Goal: Communication & Community: Answer question/provide support

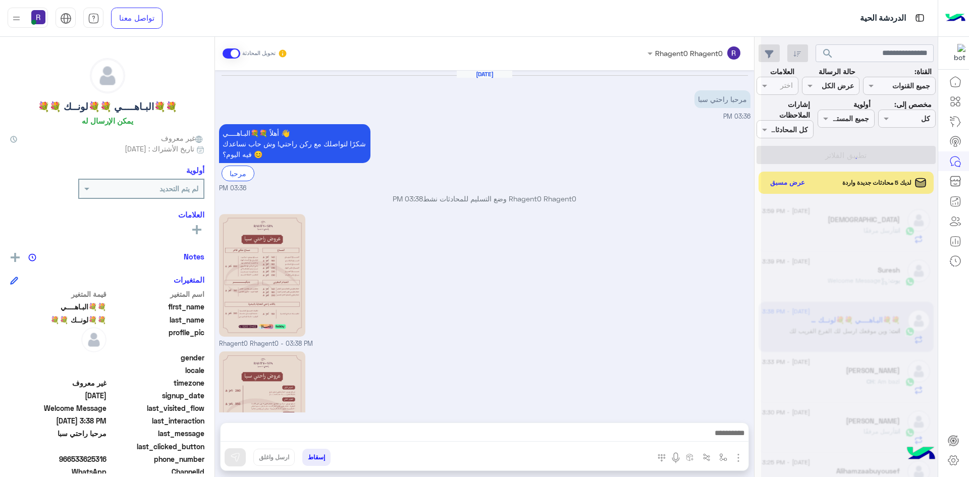
scroll to position [124, 0]
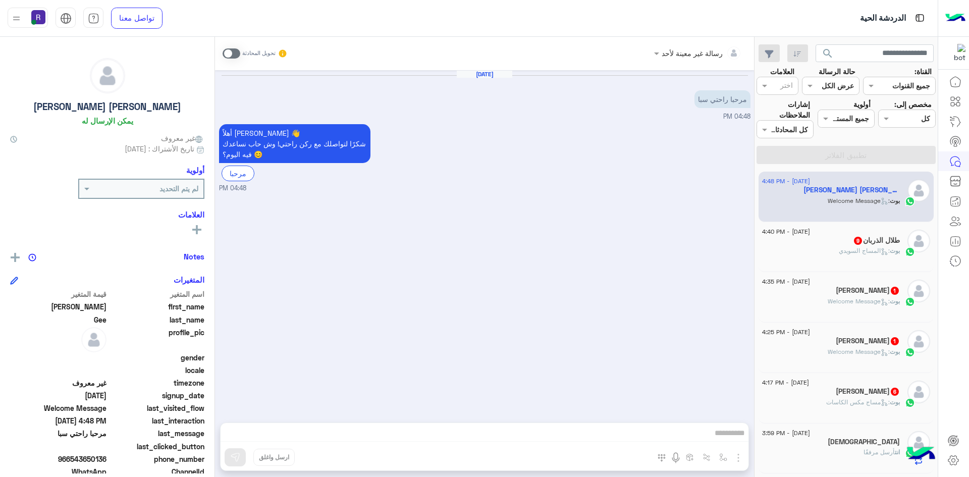
click at [872, 403] on span ": مساج مكس الكاسات" at bounding box center [859, 402] width 64 height 8
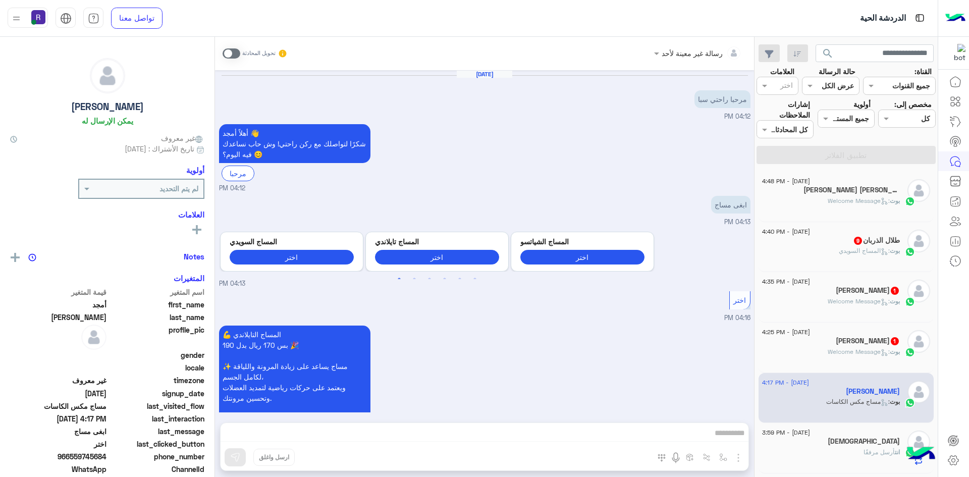
scroll to position [743, 0]
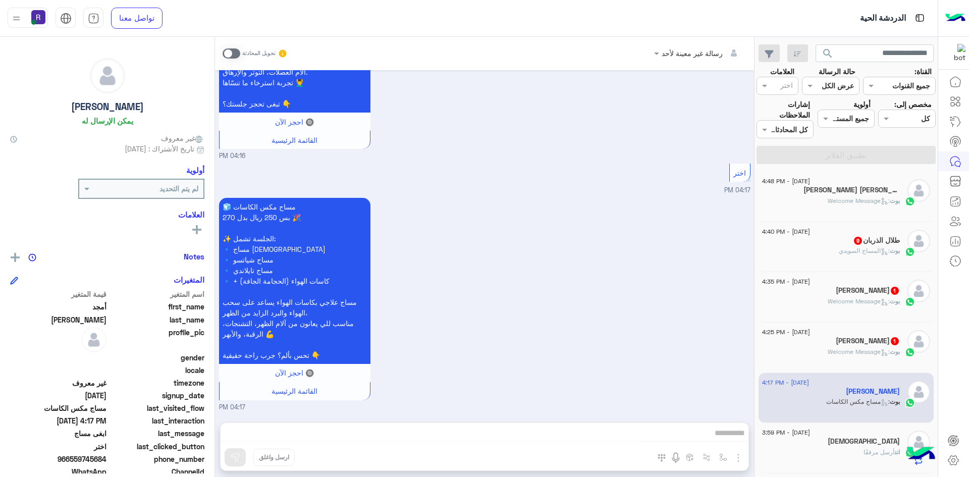
click at [234, 54] on span at bounding box center [232, 53] width 18 height 10
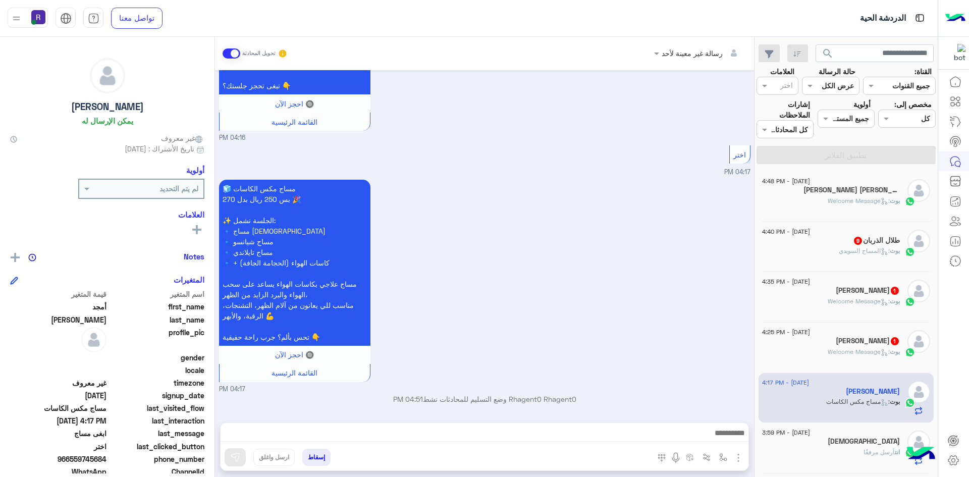
click at [736, 456] on img "button" at bounding box center [739, 458] width 12 height 12
click at [720, 436] on span "الصور" at bounding box center [719, 436] width 19 height 12
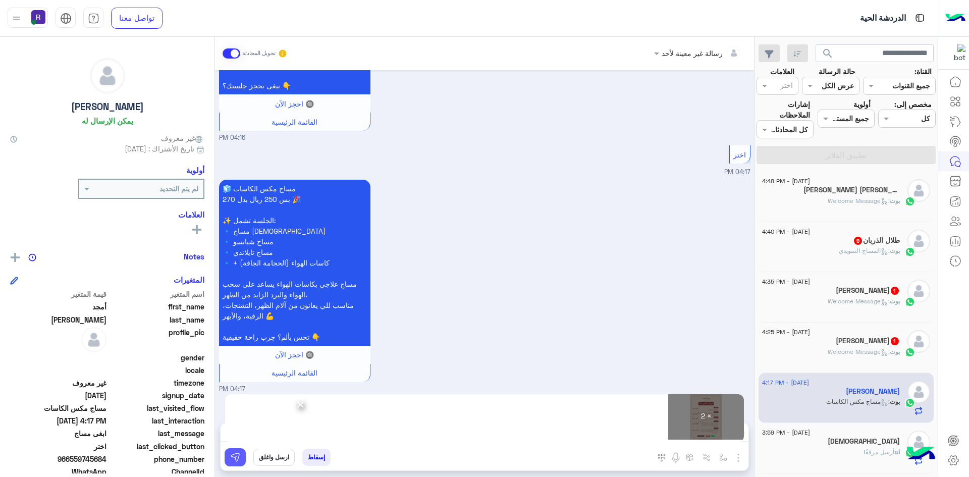
click at [241, 460] on button at bounding box center [235, 457] width 21 height 18
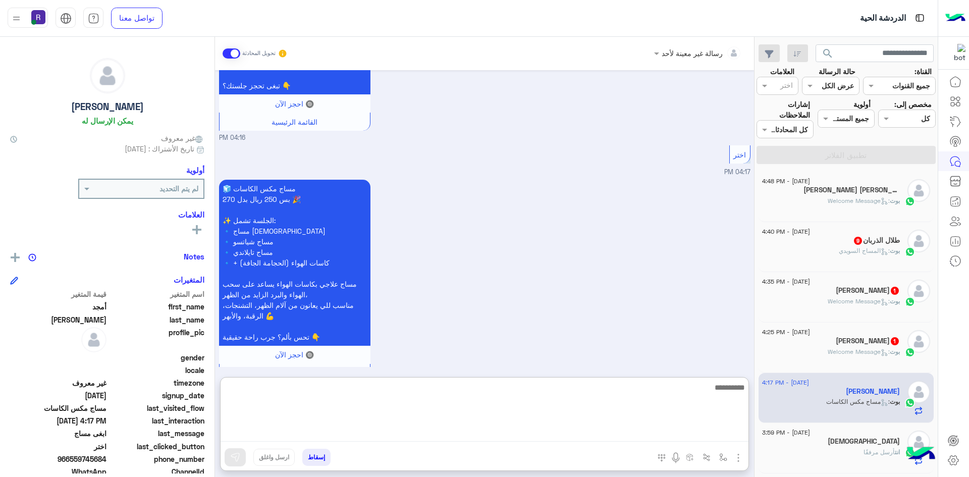
paste textarea "**********"
type textarea "**********"
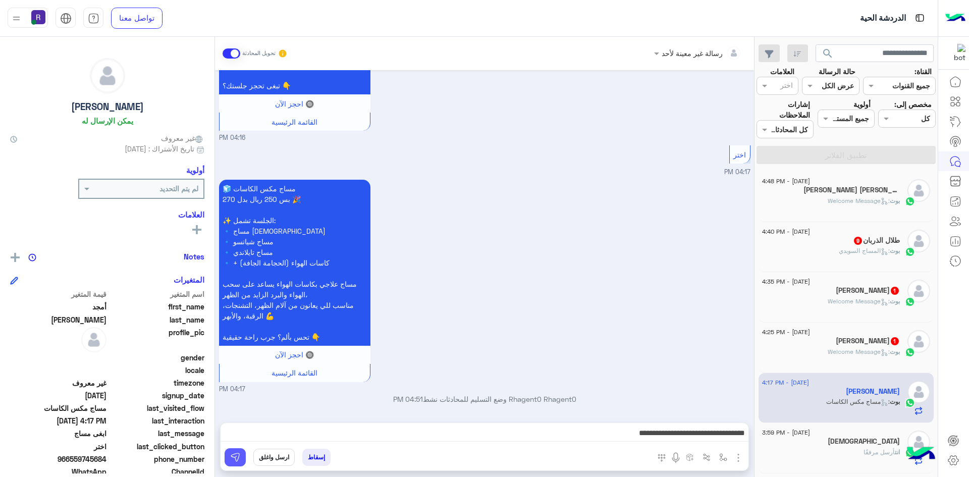
click at [234, 455] on img at bounding box center [235, 457] width 10 height 10
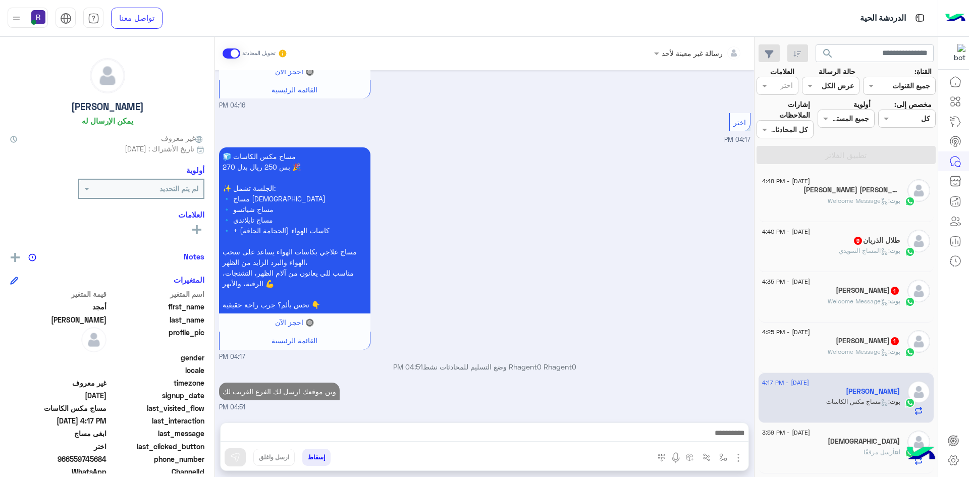
scroll to position [794, 0]
click at [860, 335] on div "13 August - 4:25 PM" at bounding box center [831, 333] width 138 height 7
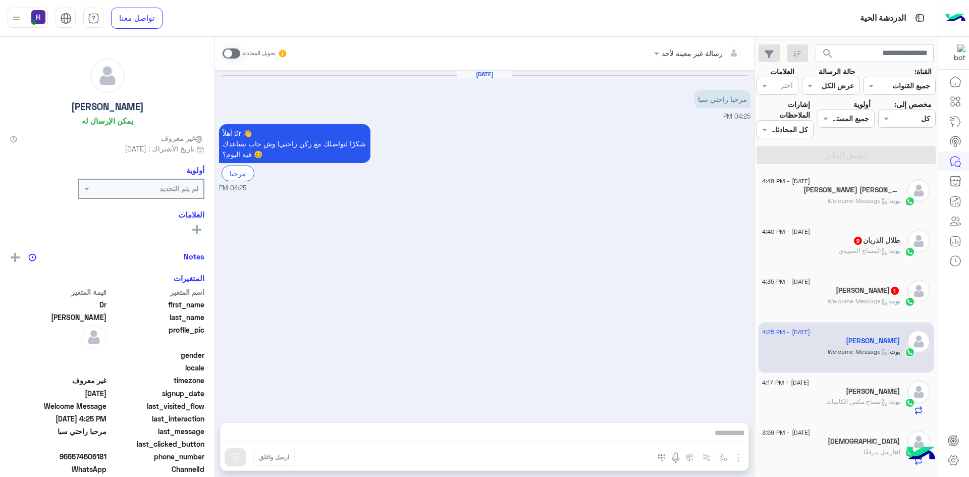
click at [235, 54] on span at bounding box center [232, 53] width 18 height 10
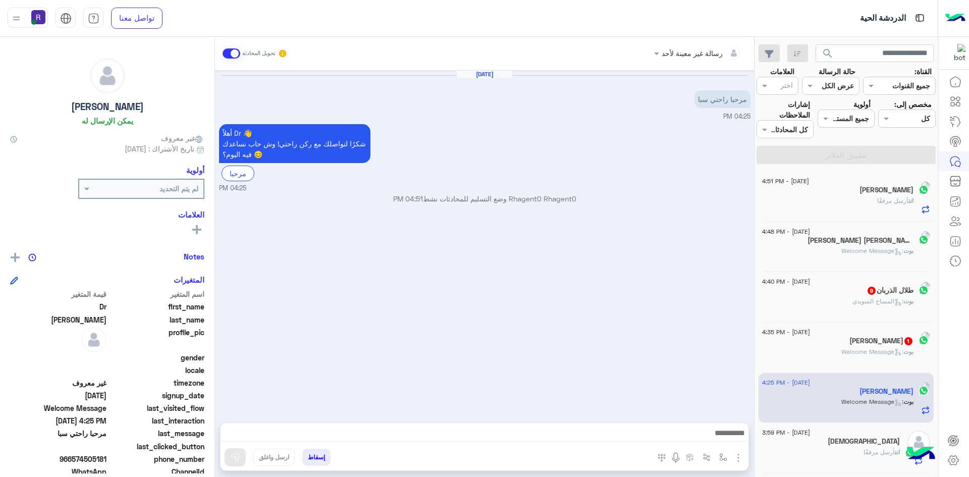
click at [738, 459] on img "button" at bounding box center [739, 458] width 12 height 12
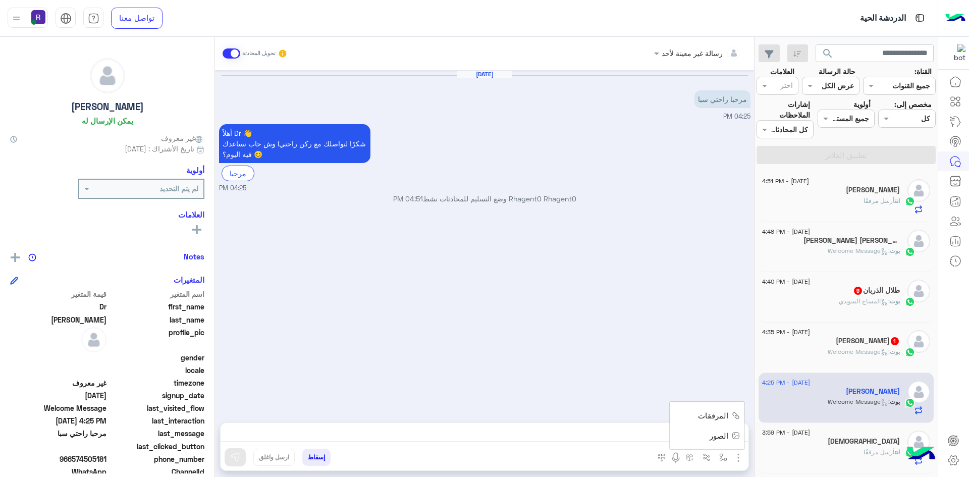
click at [731, 440] on button "الصور" at bounding box center [723, 436] width 43 height 20
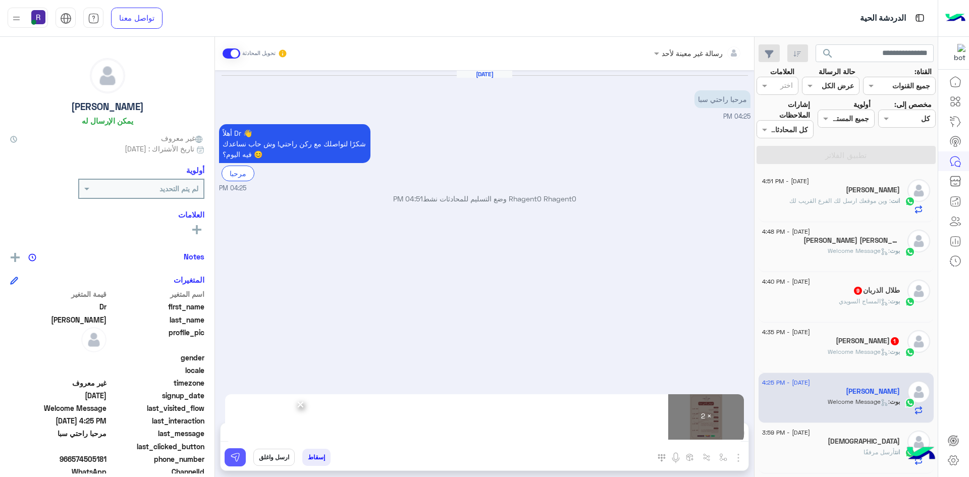
click at [230, 464] on button at bounding box center [235, 457] width 21 height 18
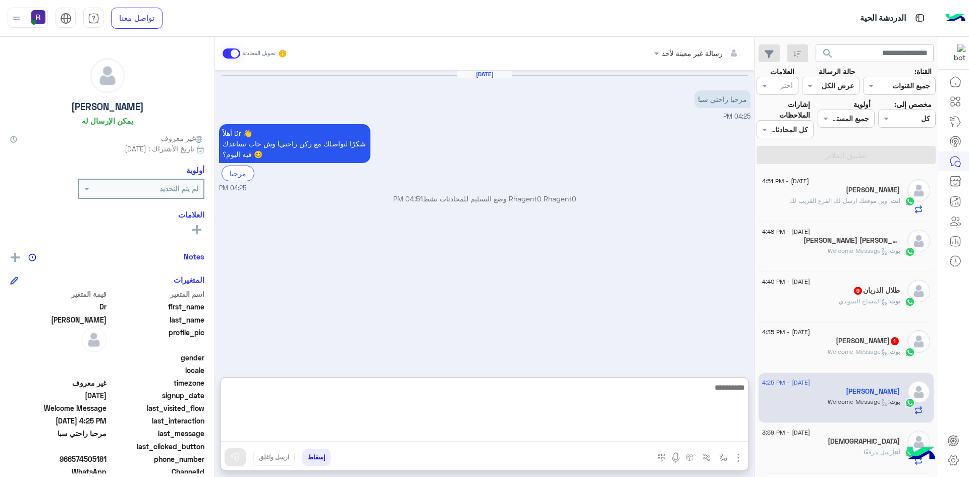
paste textarea "**********"
type textarea "**********"
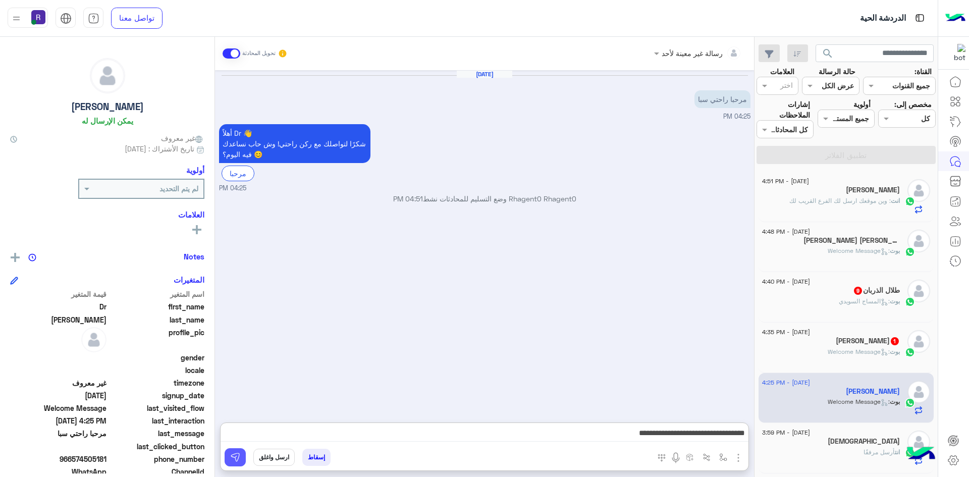
click at [240, 449] on button at bounding box center [235, 457] width 21 height 18
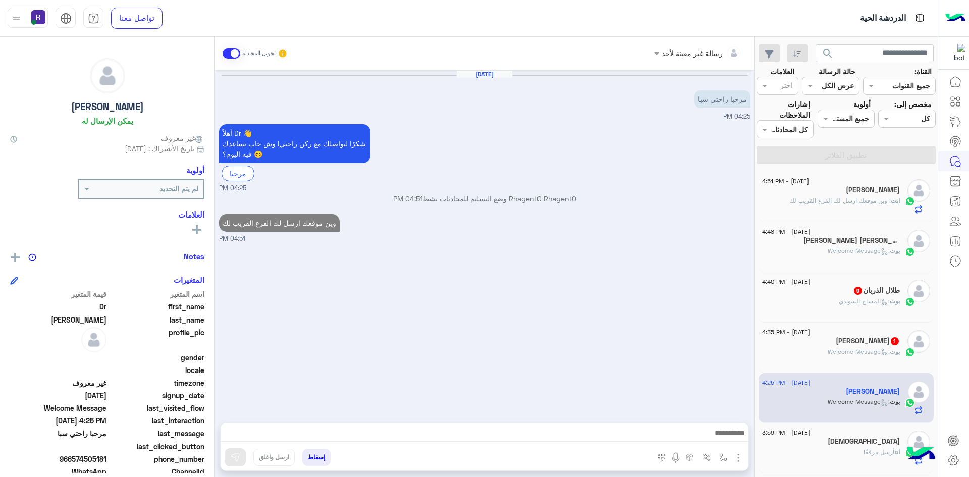
click at [850, 338] on h5 "Zakaullah Javaid 1" at bounding box center [868, 341] width 64 height 9
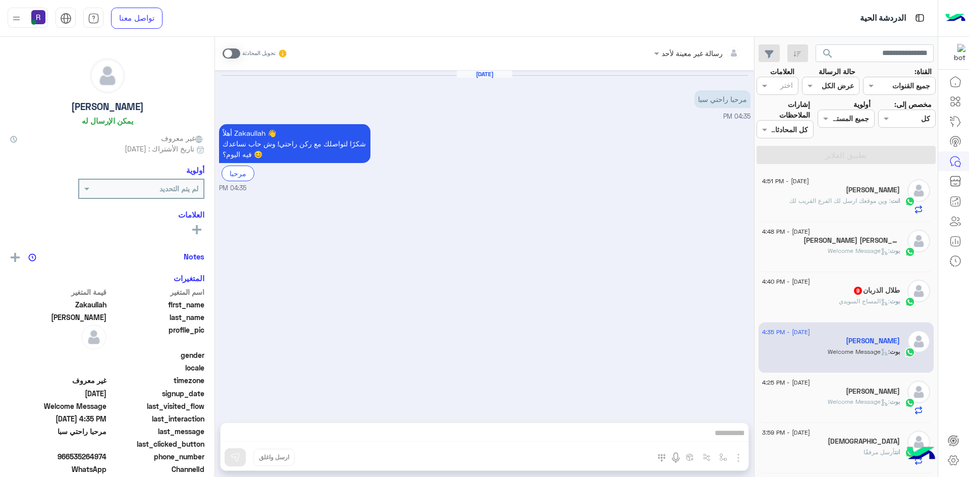
click at [236, 50] on span at bounding box center [232, 53] width 18 height 10
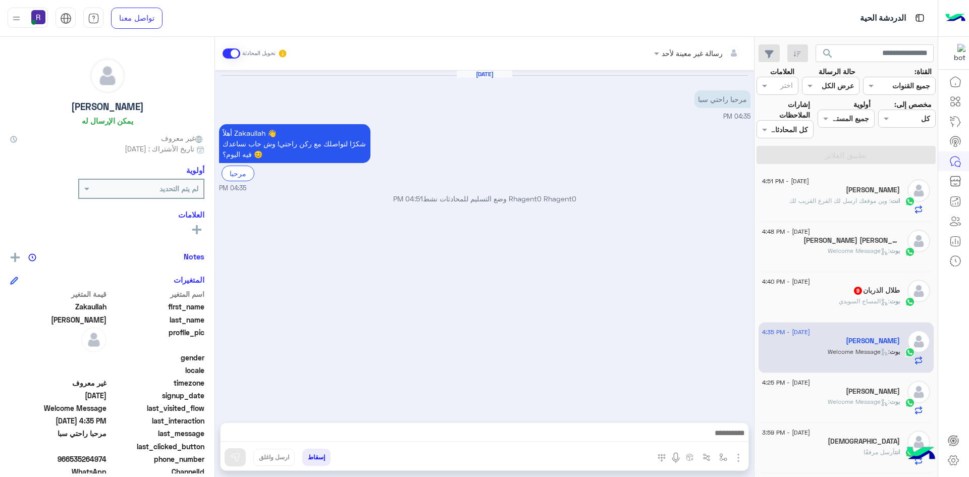
click at [740, 461] on img "button" at bounding box center [739, 458] width 12 height 12
click at [713, 441] on span "الصور" at bounding box center [719, 436] width 19 height 12
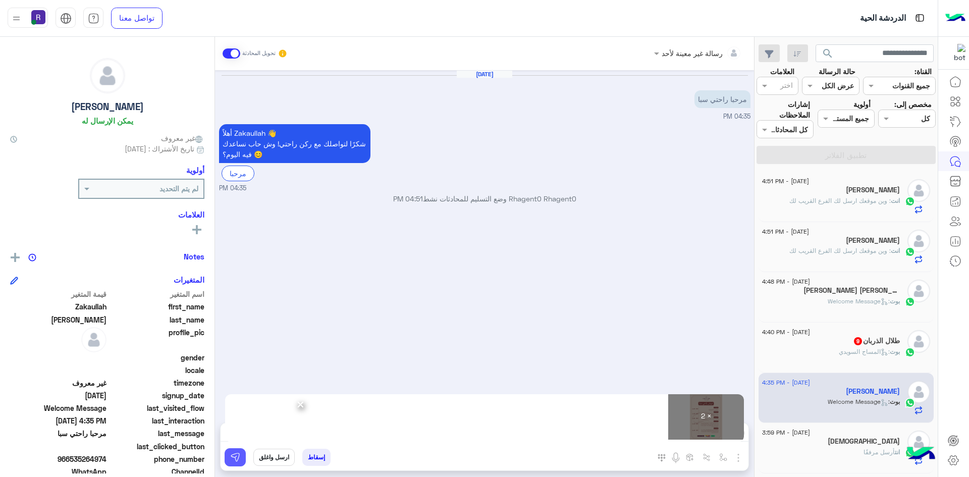
click at [241, 456] on button at bounding box center [235, 457] width 21 height 18
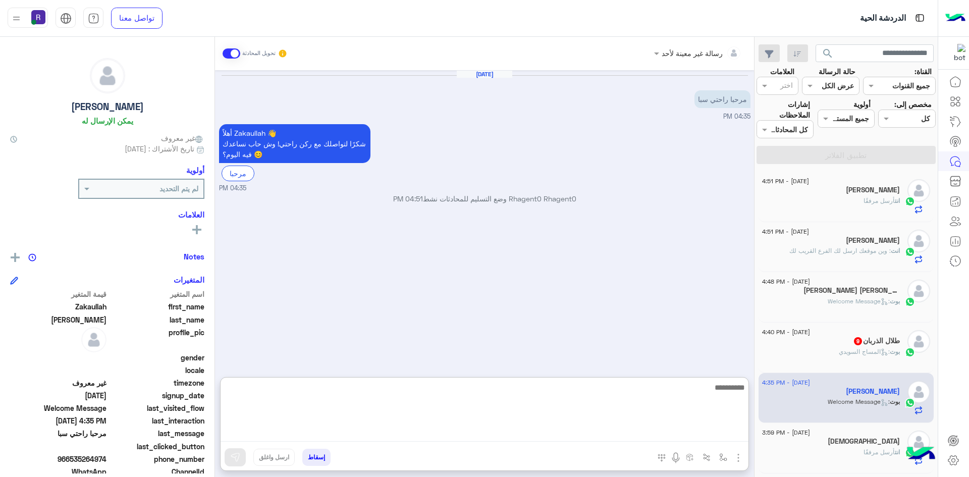
paste textarea "**********"
type textarea "**********"
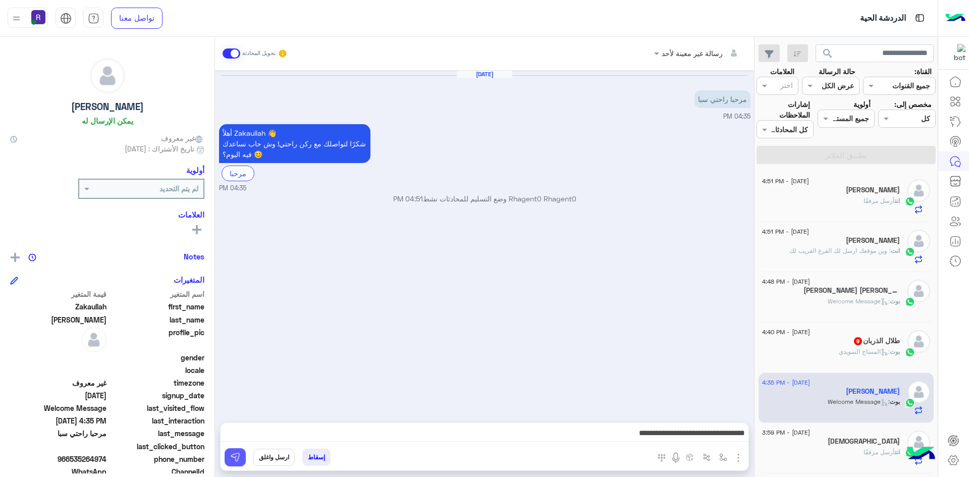
click at [241, 456] on button at bounding box center [235, 457] width 21 height 18
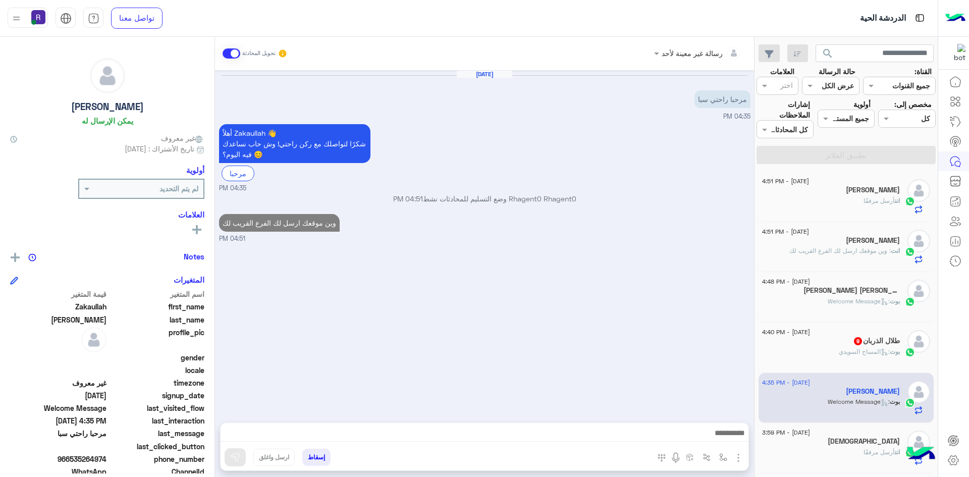
click at [824, 342] on div "طلال الذربان 9" at bounding box center [831, 342] width 138 height 11
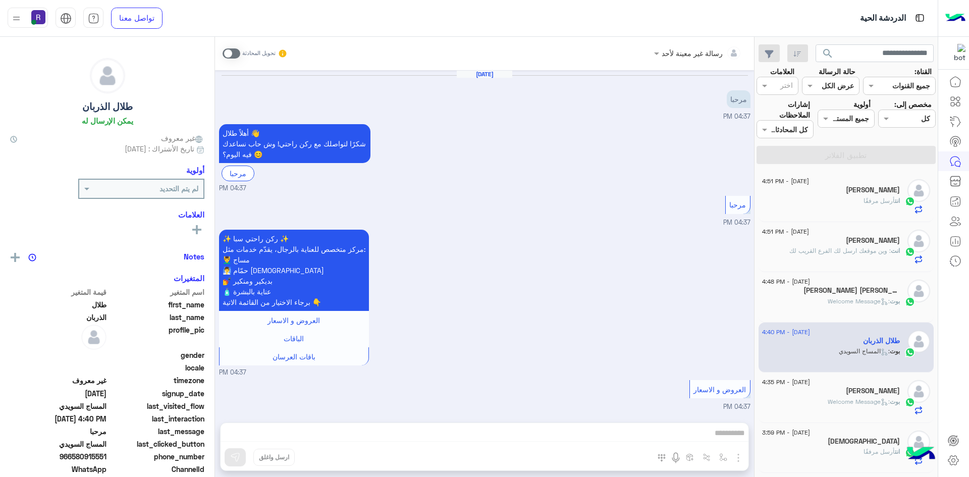
scroll to position [1316, 0]
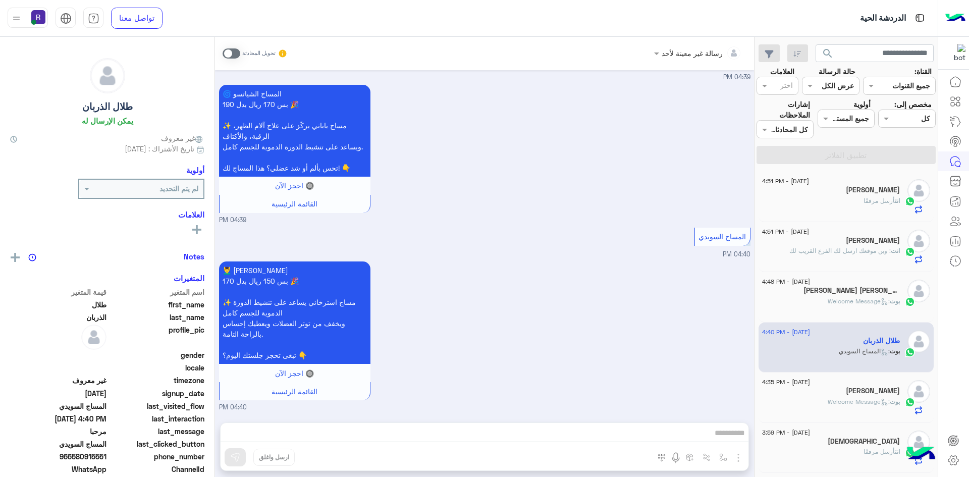
click at [238, 54] on span at bounding box center [232, 53] width 18 height 10
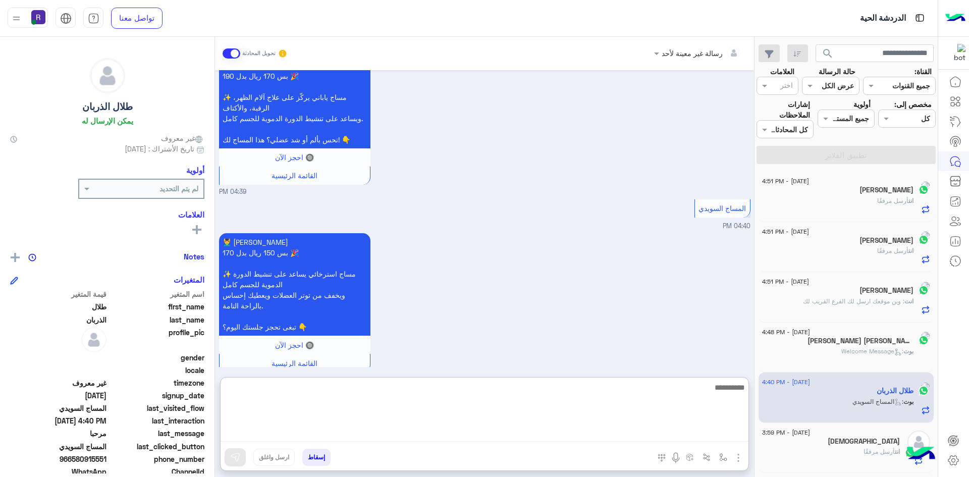
paste textarea "**********"
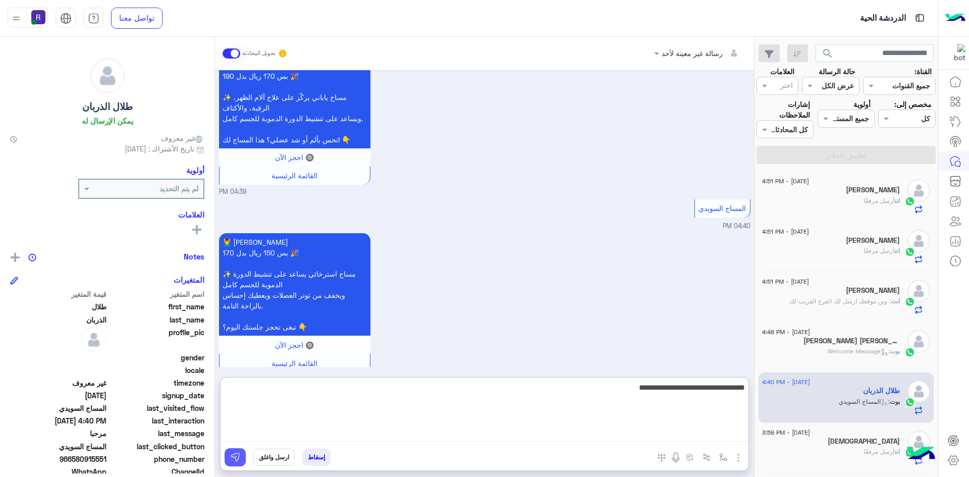
type textarea "**********"
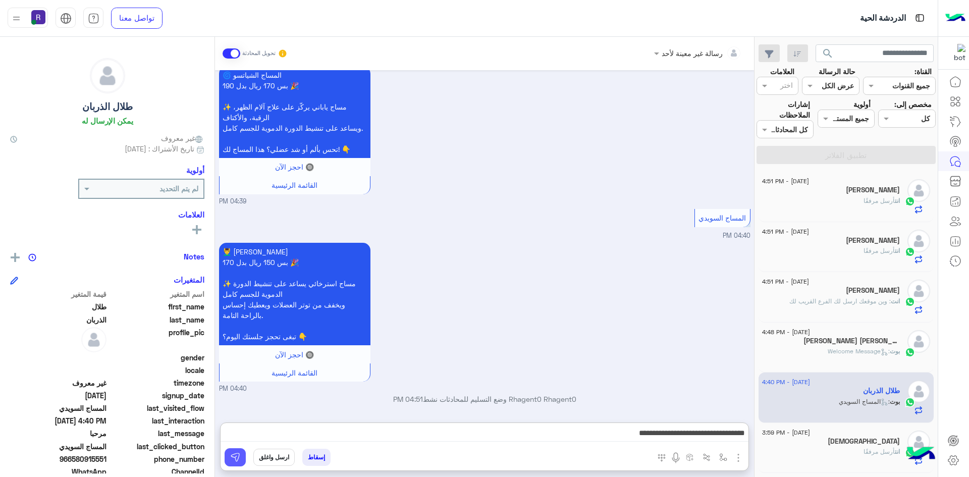
click at [240, 460] on img at bounding box center [235, 457] width 10 height 10
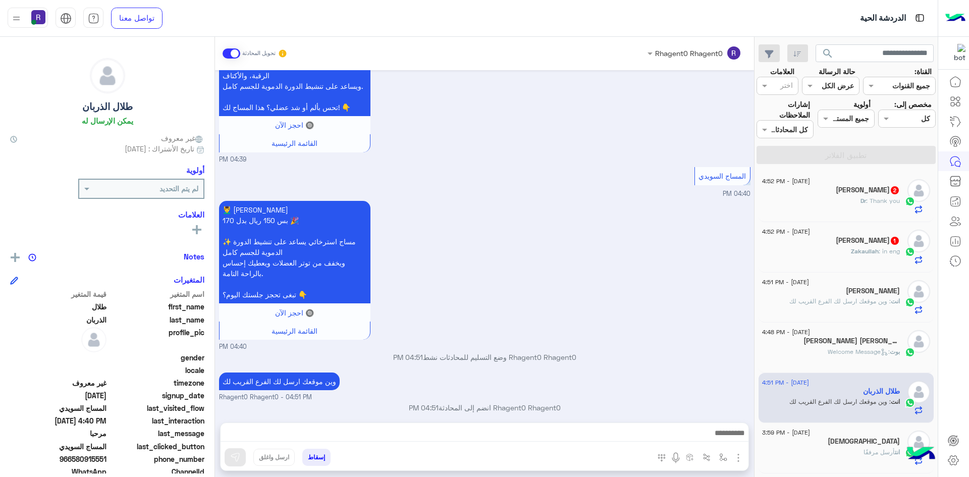
scroll to position [1385, 0]
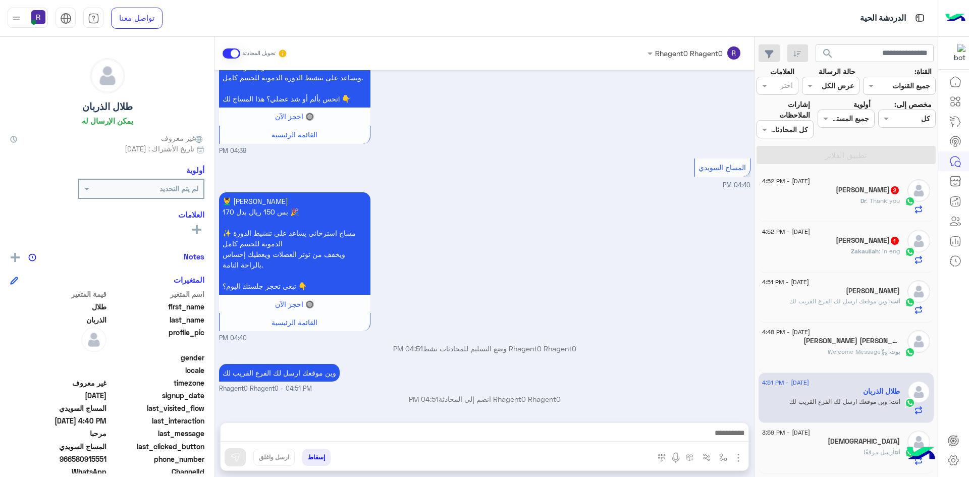
click at [836, 243] on h5 "Zakaullah Javaid 1" at bounding box center [868, 240] width 64 height 9
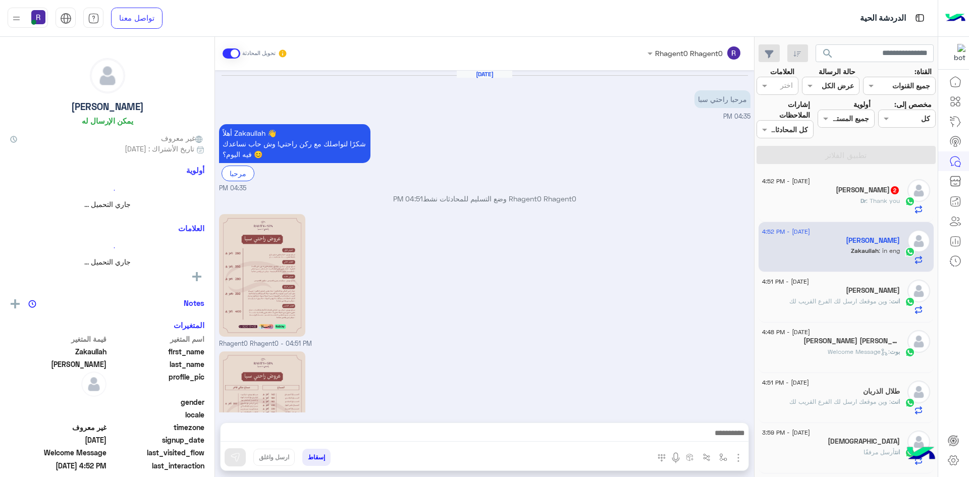
scroll to position [158, 0]
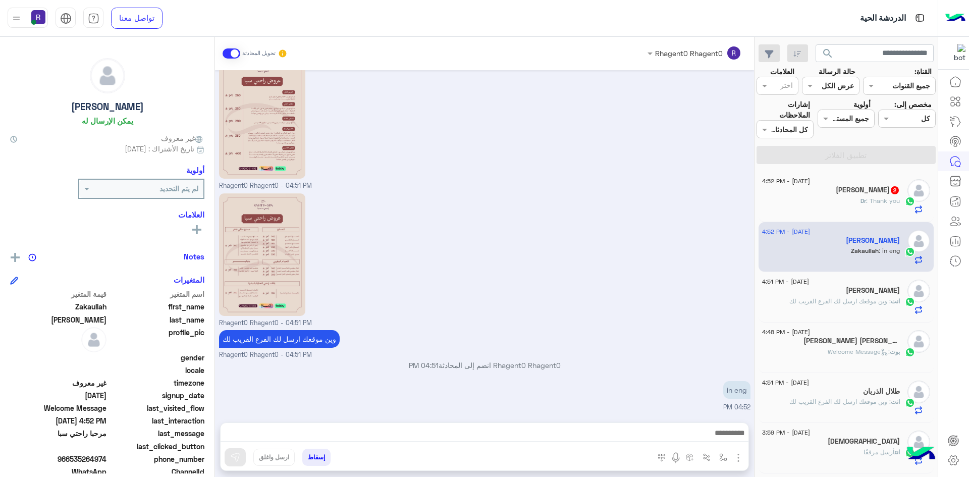
click at [831, 196] on div "Dr : Thank you" at bounding box center [831, 205] width 138 height 18
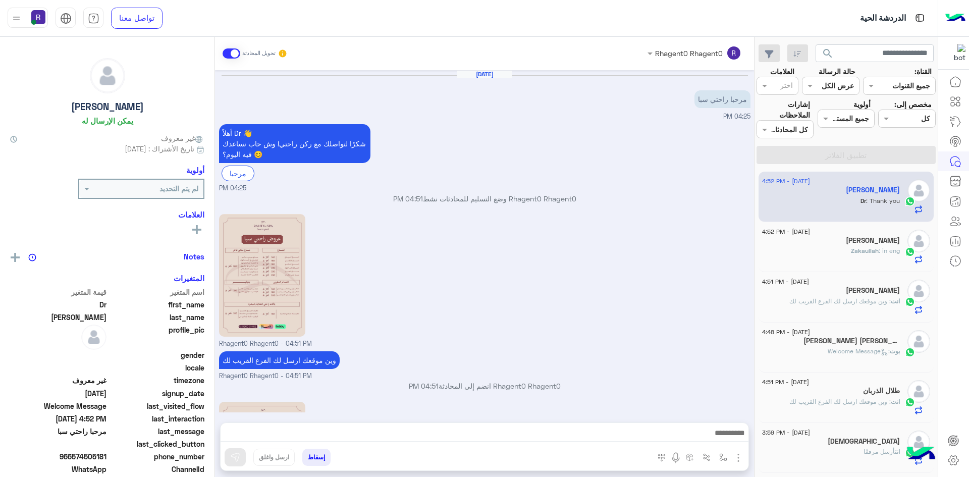
scroll to position [191, 0]
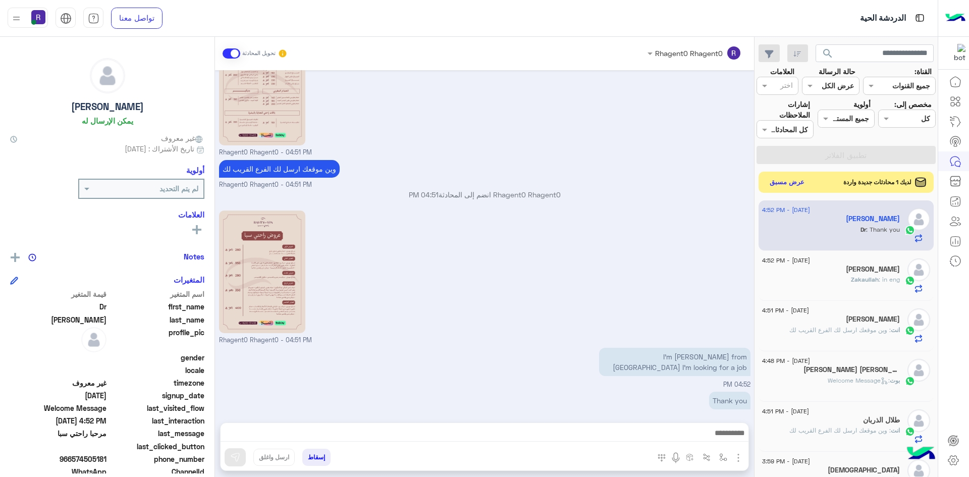
click at [795, 180] on button "عرض مسبق" at bounding box center [787, 183] width 42 height 14
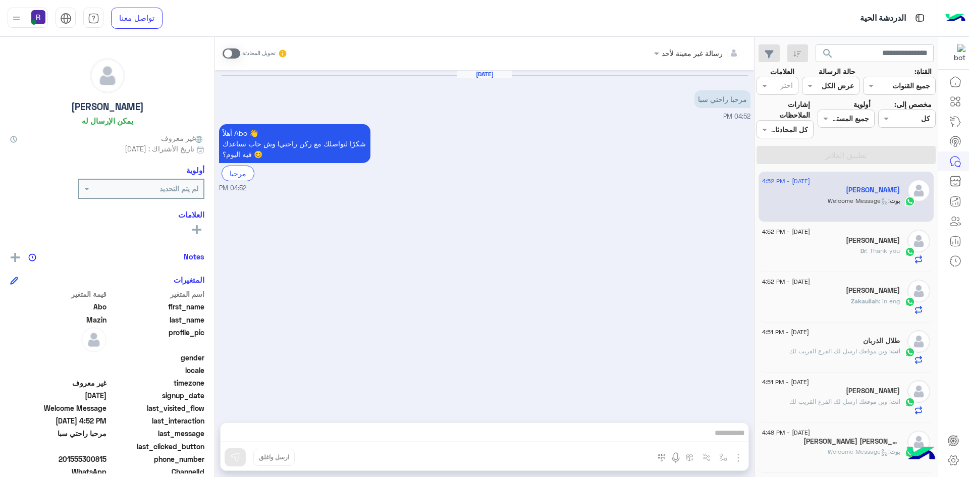
click at [233, 50] on span at bounding box center [232, 53] width 18 height 10
click at [736, 456] on img "button" at bounding box center [739, 458] width 12 height 12
click at [728, 436] on span "الصور" at bounding box center [719, 436] width 19 height 12
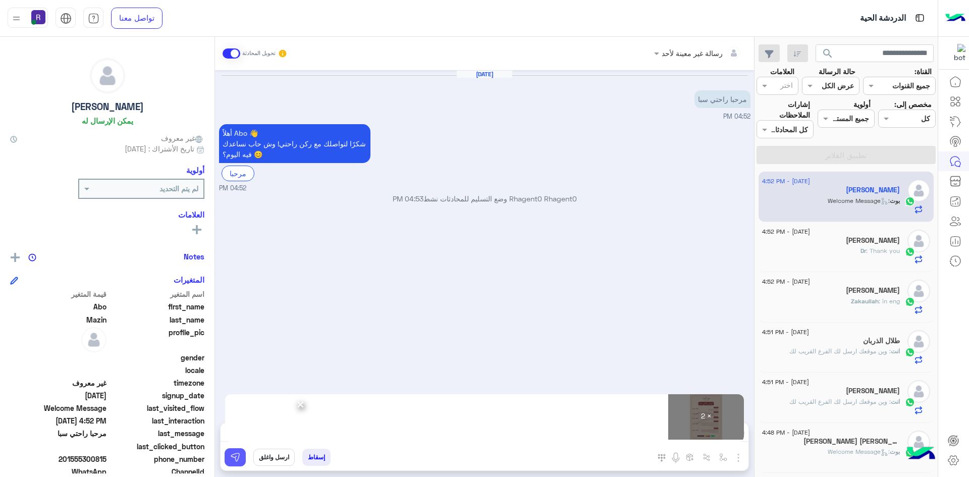
click at [230, 462] on img at bounding box center [235, 457] width 10 height 10
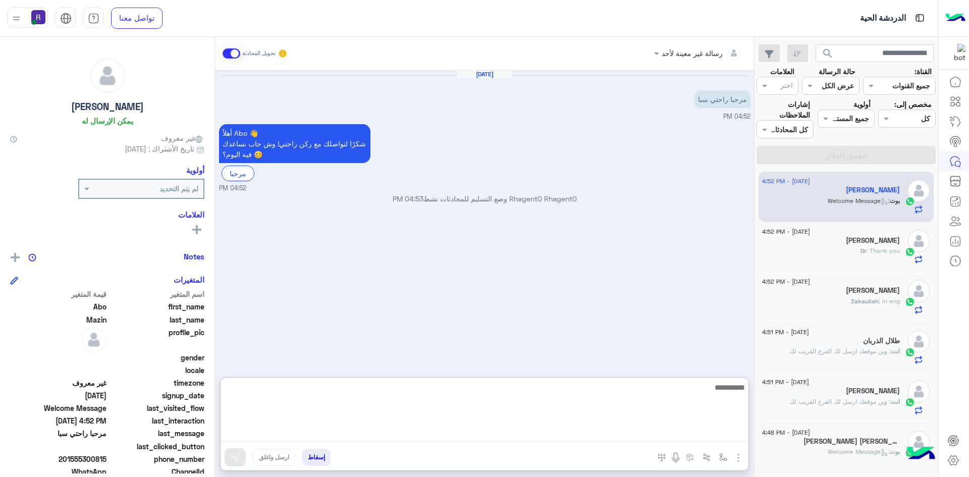
paste textarea "**********"
type textarea "**********"
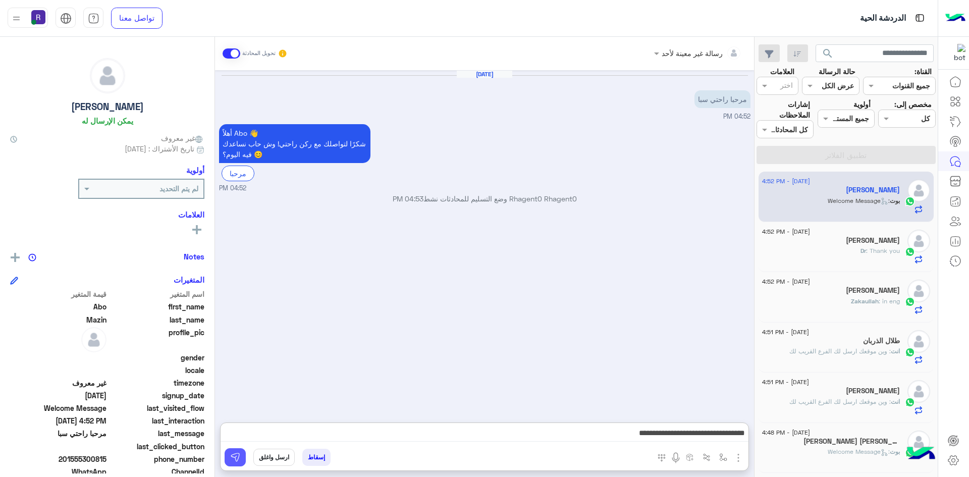
click at [239, 462] on img at bounding box center [235, 457] width 10 height 10
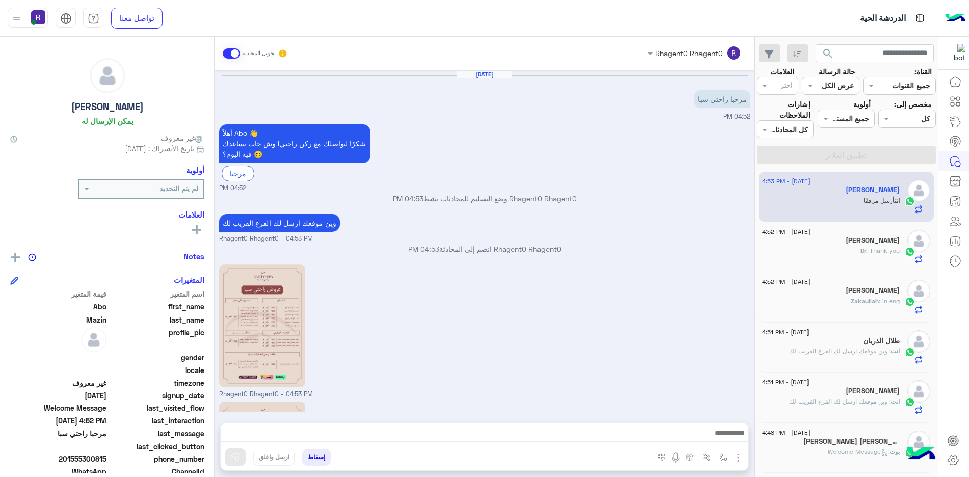
scroll to position [124, 0]
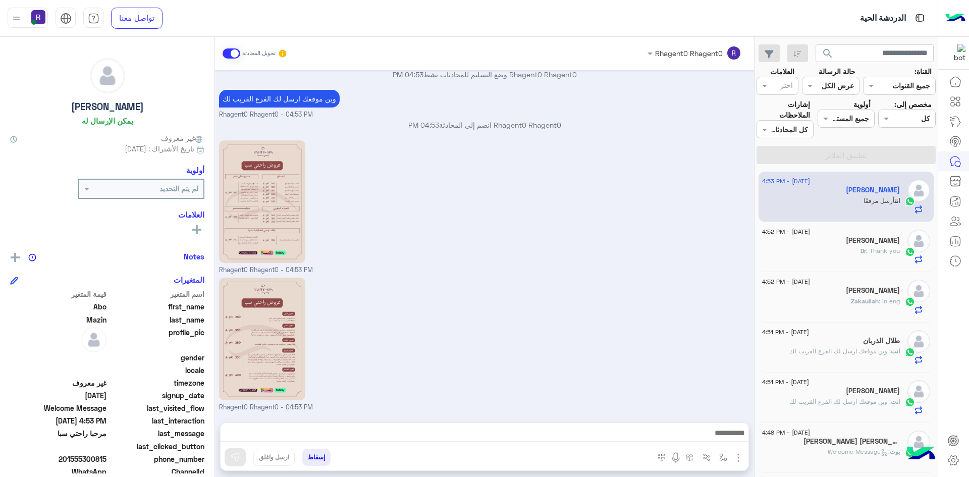
click at [859, 248] on div "Dr : Thank you" at bounding box center [831, 255] width 138 height 18
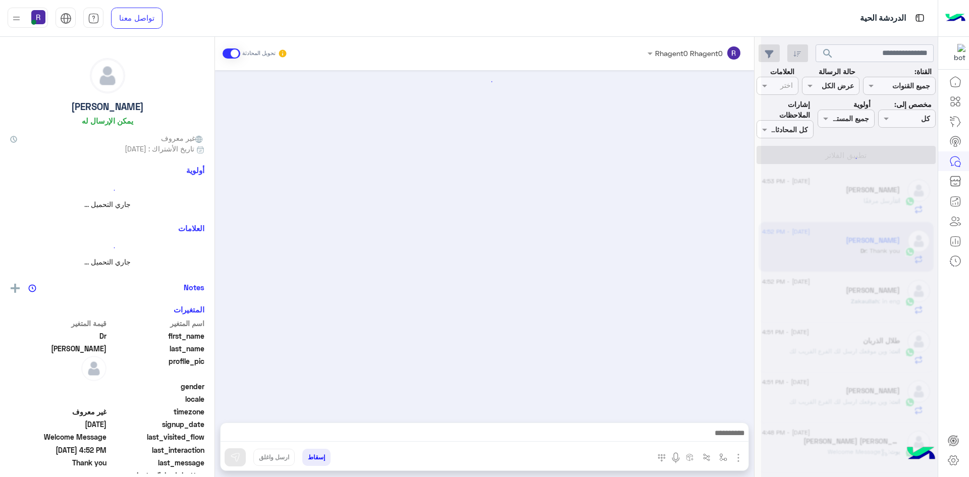
scroll to position [191, 0]
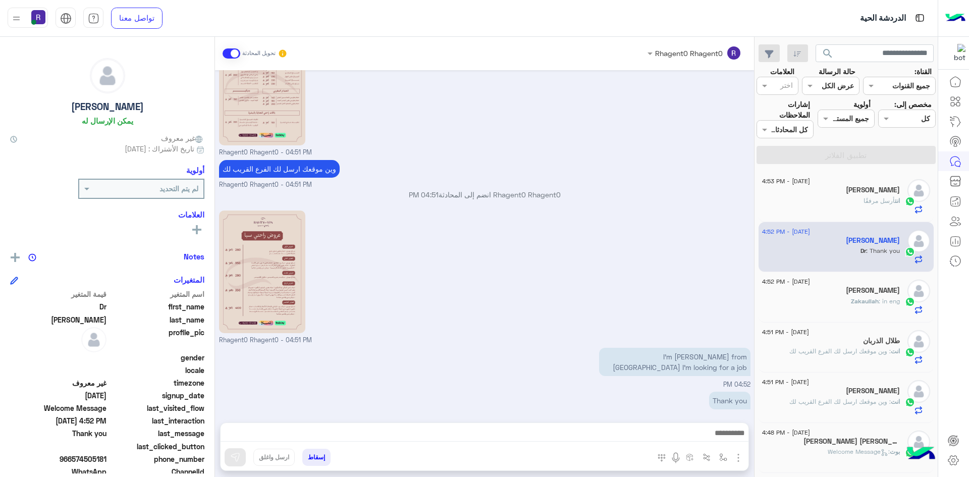
click at [889, 196] on p "انت أرسل مرفقًا" at bounding box center [882, 200] width 36 height 9
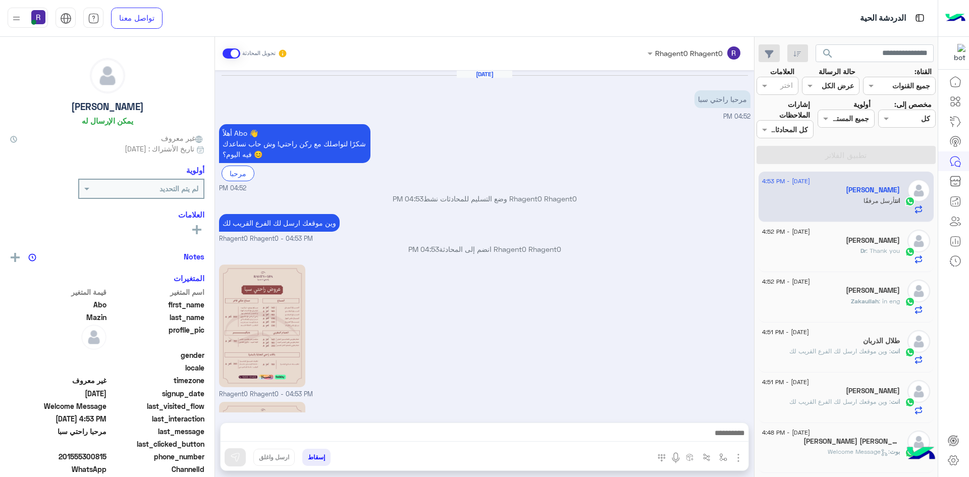
scroll to position [124, 0]
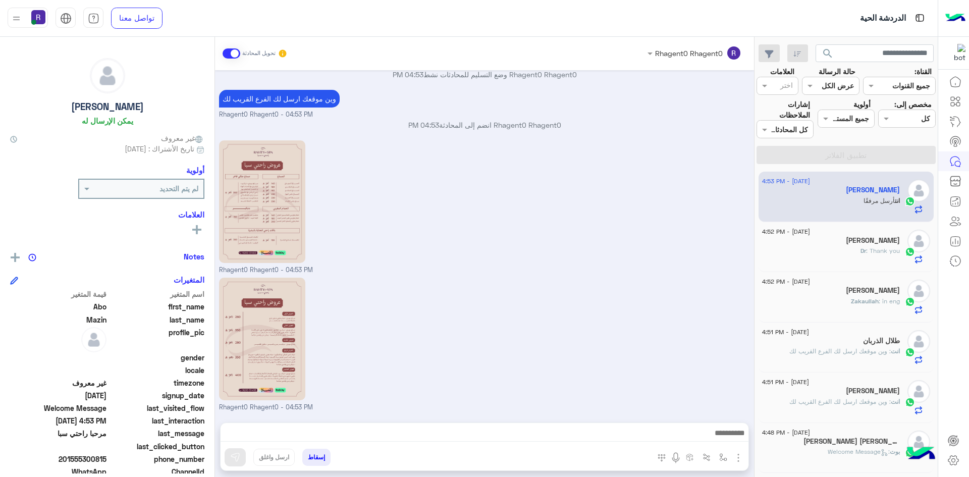
click at [848, 255] on div "Dr : Thank you" at bounding box center [831, 255] width 138 height 18
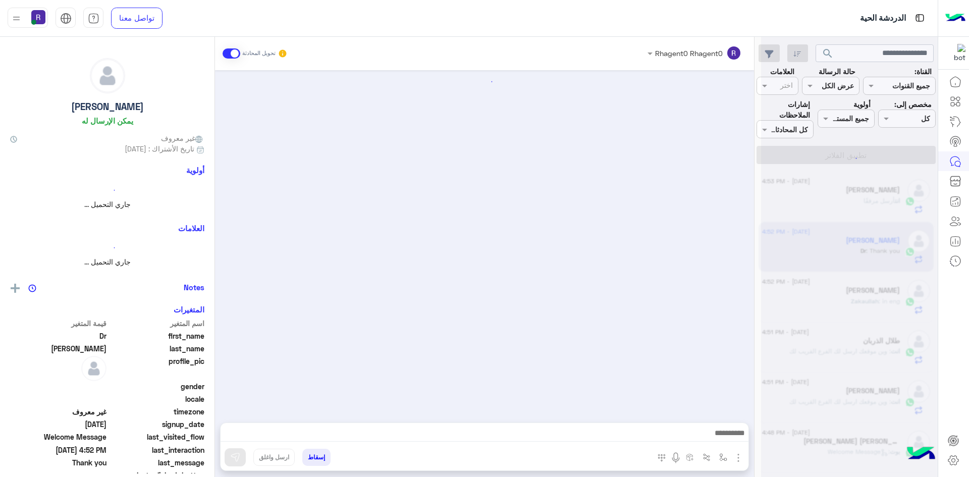
scroll to position [191, 0]
